Goal: Task Accomplishment & Management: Manage account settings

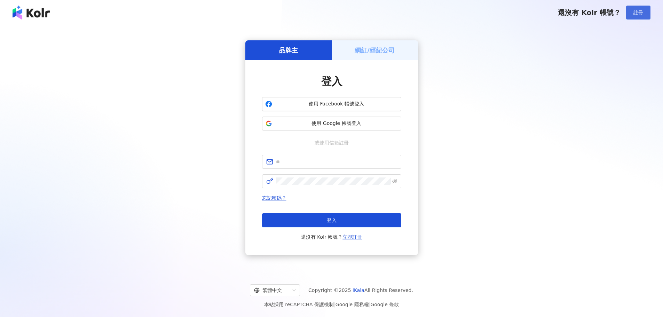
click at [646, 12] on button "註冊" at bounding box center [638, 13] width 24 height 14
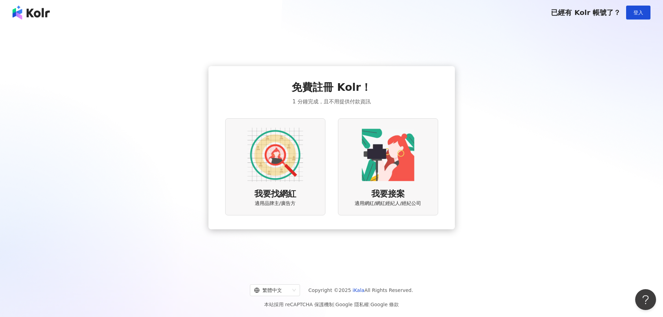
click at [532, 96] on div "免費註冊 Kolr！ 1 分鐘完成，且不用提供付款資訊 我要找網紅 適用品牌主/廣告方 我要接案 適用網紅/網紅經紀人/經紀公司" at bounding box center [331, 148] width 646 height 234
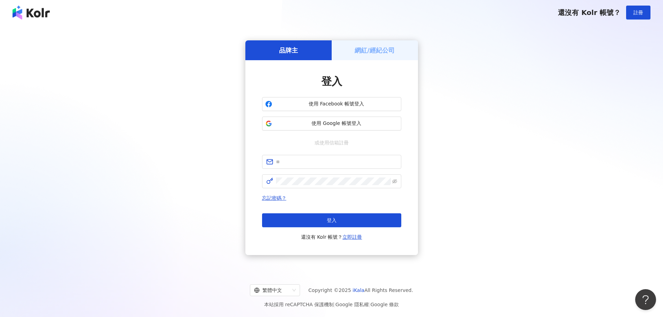
click at [354, 55] on div "網紅/經紀公司" at bounding box center [375, 50] width 86 height 20
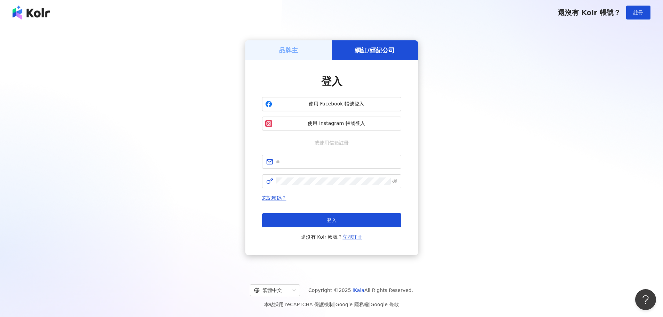
click at [292, 54] on h5 "品牌主" at bounding box center [288, 50] width 19 height 9
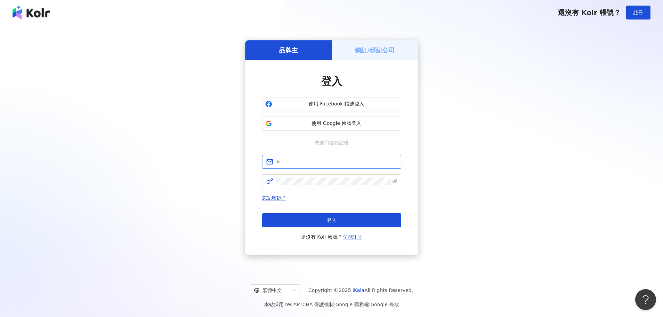
click at [316, 162] on input "text" at bounding box center [336, 162] width 121 height 8
click at [317, 163] on input "text" at bounding box center [336, 162] width 121 height 8
type input "*"
type input "**********"
click button "登入" at bounding box center [331, 220] width 139 height 14
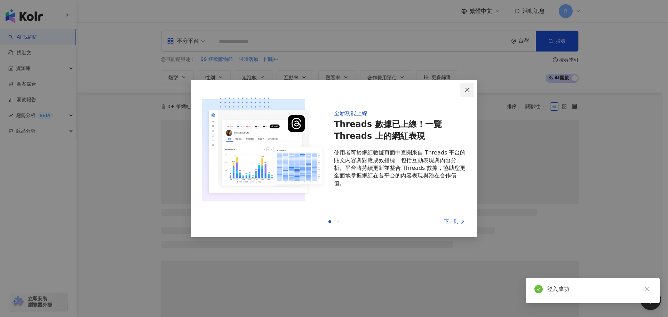
click at [467, 92] on icon "close" at bounding box center [468, 90] width 6 height 6
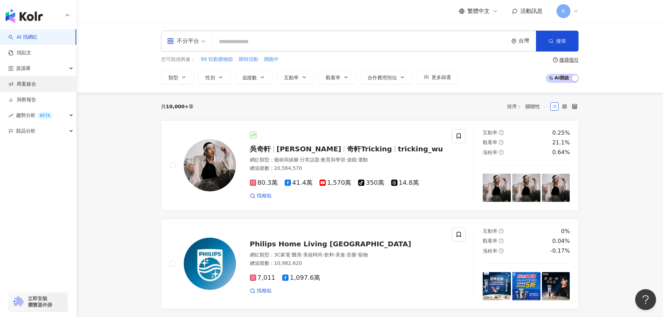
click at [24, 82] on link "商案媒合" at bounding box center [22, 84] width 28 height 7
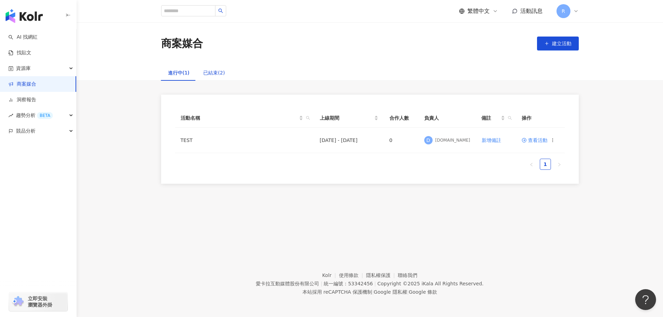
click at [210, 75] on div "已結束(2)" at bounding box center [214, 73] width 22 height 8
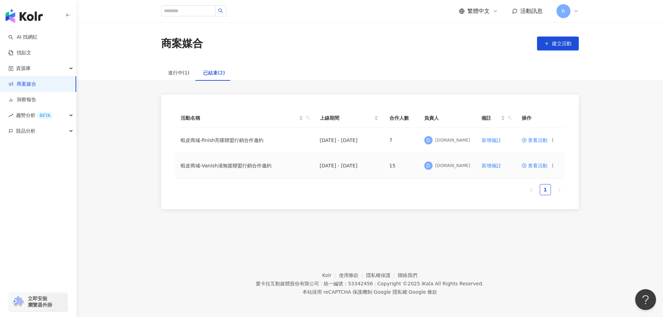
click at [250, 165] on td "蝦皮商城-Vanish漬無蹤聯盟行銷合作邀約" at bounding box center [244, 165] width 139 height 25
click at [527, 166] on span at bounding box center [525, 166] width 6 height 6
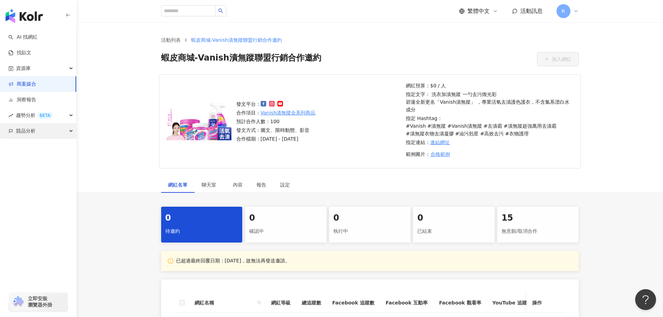
click at [36, 133] on div "競品分析" at bounding box center [38, 131] width 76 height 16
click at [47, 70] on div "資源庫" at bounding box center [38, 69] width 76 height 16
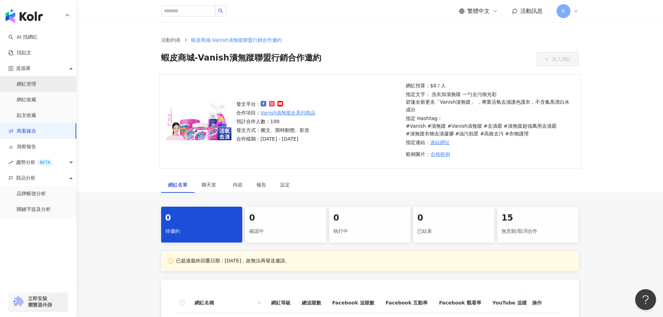
click at [36, 85] on link "網紅管理" at bounding box center [26, 84] width 19 height 7
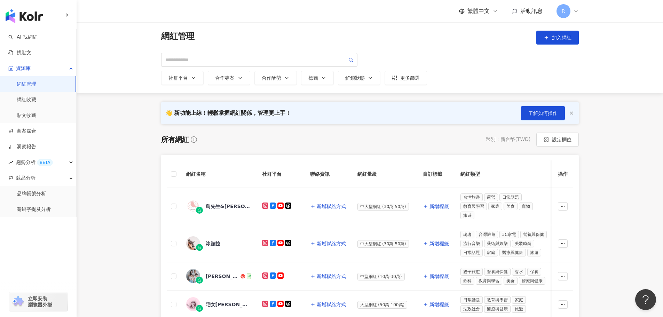
click at [576, 10] on icon at bounding box center [576, 11] width 6 height 6
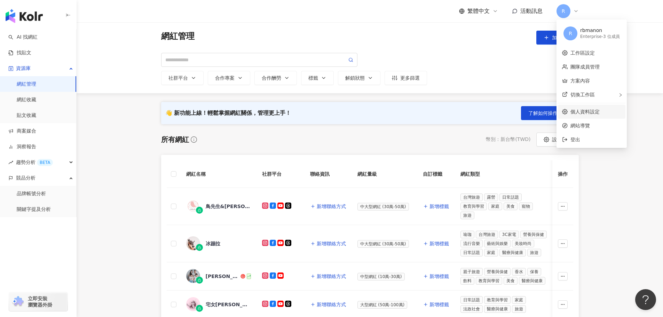
click at [591, 112] on link "個人資料設定" at bounding box center [584, 112] width 29 height 6
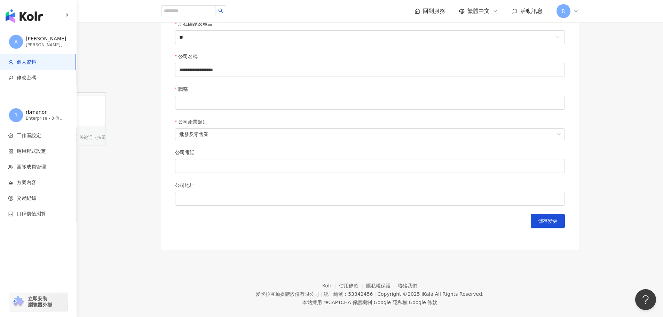
scroll to position [269, 0]
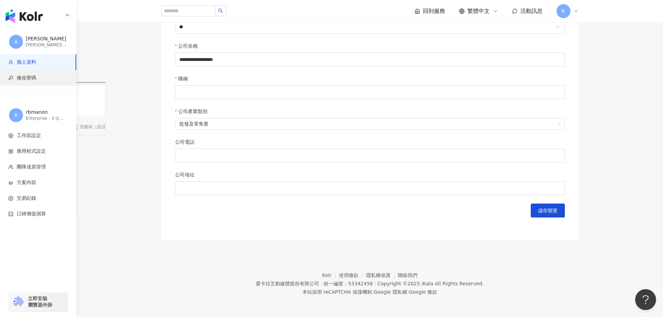
click at [26, 81] on span "修改密碼" at bounding box center [26, 77] width 19 height 7
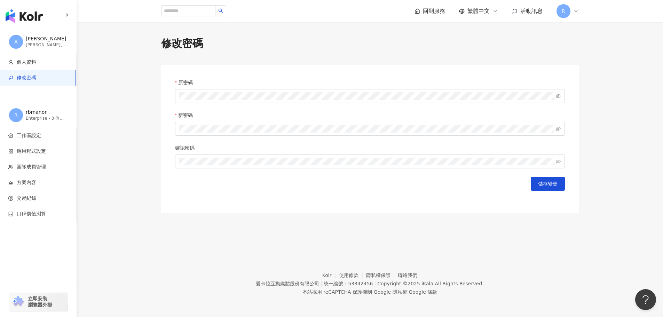
click at [195, 103] on form "原密碼 新密碼 確認密碼 儲存變更" at bounding box center [370, 135] width 390 height 112
click at [197, 102] on span at bounding box center [370, 96] width 390 height 14
click at [558, 97] on icon "eye-invisible" at bounding box center [558, 96] width 5 height 5
click at [559, 133] on span at bounding box center [558, 129] width 5 height 8
click at [558, 132] on span at bounding box center [558, 129] width 5 height 8
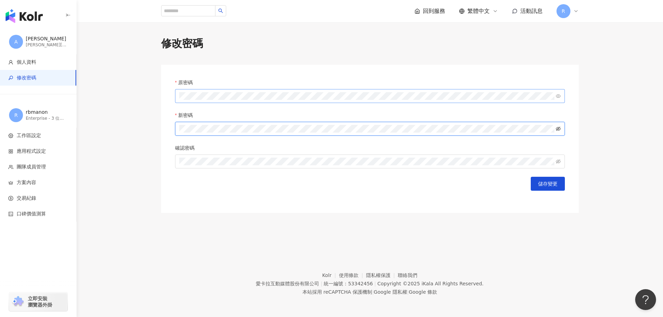
click at [556, 131] on icon "eye-invisible" at bounding box center [558, 128] width 5 height 5
click at [102, 129] on main "修改密碼 原密碼 新密碼 確認密碼 儲存變更" at bounding box center [370, 124] width 586 height 177
click at [533, 187] on button "儲存變更" at bounding box center [548, 184] width 34 height 14
